Goal: Information Seeking & Learning: Compare options

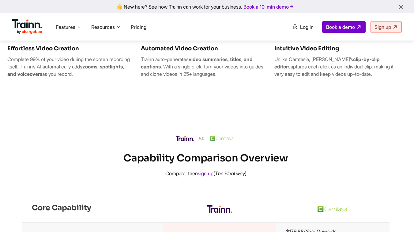
scroll to position [385, 1]
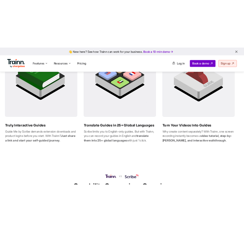
scroll to position [428, 0]
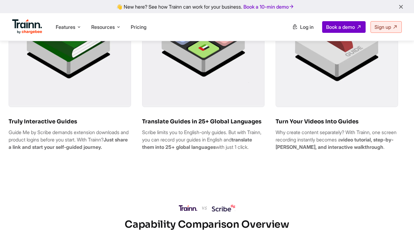
drag, startPoint x: 8, startPoint y: 139, endPoint x: 28, endPoint y: 161, distance: 29.9
click at [28, 150] on p "Guide Me by Scribe demands extension downloads and product logins before you st…" at bounding box center [70, 139] width 123 height 22
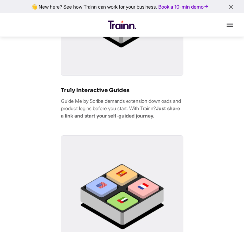
click at [78, 119] on b "Just share a link and start your self-guided journey." at bounding box center [120, 111] width 119 height 13
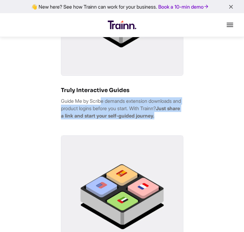
drag, startPoint x: 79, startPoint y: 129, endPoint x: 58, endPoint y: 108, distance: 29.2
click at [58, 108] on div "Truly Interactive Guides Guide Me by Scribe demands extension downloads and pro…" at bounding box center [122, 221] width 244 height 539
click at [151, 119] on b "Just share a link and start your self-guided journey." at bounding box center [120, 111] width 119 height 13
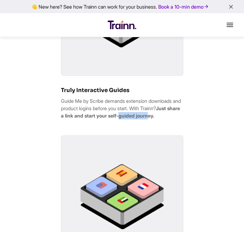
drag, startPoint x: 145, startPoint y: 119, endPoint x: 70, endPoint y: 131, distance: 76.6
click at [70, 119] on b "Just share a link and start your self-guided journey." at bounding box center [120, 111] width 119 height 13
drag, startPoint x: 84, startPoint y: 131, endPoint x: 61, endPoint y: 106, distance: 34.7
click at [61, 106] on p "Guide Me by Scribe demands extension downloads and product logins before you st…" at bounding box center [122, 108] width 123 height 22
click at [149, 119] on b "Just share a link and start your self-guided journey." at bounding box center [120, 111] width 119 height 13
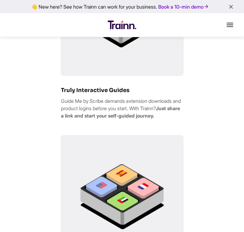
click at [153, 119] on b "Just share a link and start your self-guided journey." at bounding box center [120, 111] width 119 height 13
click at [138, 124] on div "Truly Interactive Guides Guide Me by Scribe demands extension downloads and pro…" at bounding box center [122, 38] width 123 height 172
drag, startPoint x: 81, startPoint y: 127, endPoint x: 54, endPoint y: 106, distance: 35.2
click at [54, 106] on div "Truly Interactive Guides Guide Me by Scribe demands extension downloads and pro…" at bounding box center [122, 221] width 244 height 539
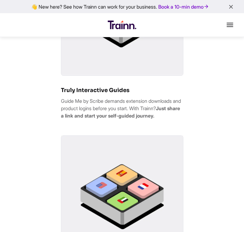
click at [54, 106] on div "Truly Interactive Guides Guide Me by Scribe demands extension downloads and pro…" at bounding box center [122, 221] width 244 height 539
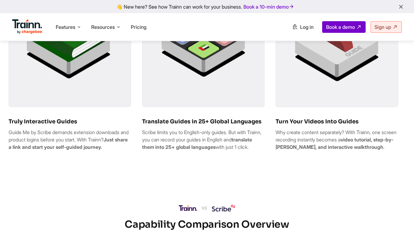
drag, startPoint x: 8, startPoint y: 138, endPoint x: 31, endPoint y: 159, distance: 30.8
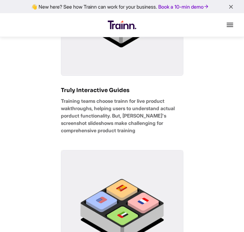
click at [224, 129] on div "Truly Interactive Guides Training teams choose trainn for live product wakthrou…" at bounding box center [122, 229] width 244 height 554
click at [230, 6] on icon "button" at bounding box center [231, 7] width 6 height 7
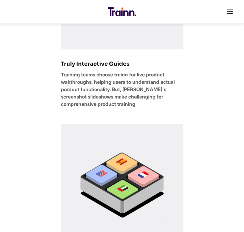
scroll to position [457, 0]
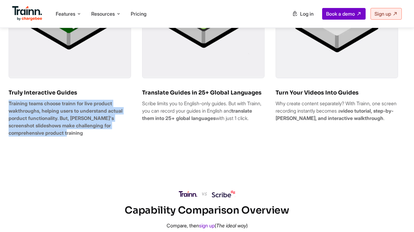
drag, startPoint x: 47, startPoint y: 139, endPoint x: 3, endPoint y: 107, distance: 53.5
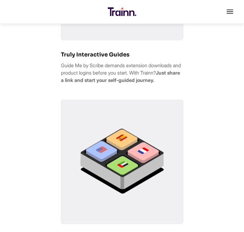
scroll to position [461, 0]
